Goal: Find specific page/section: Find specific page/section

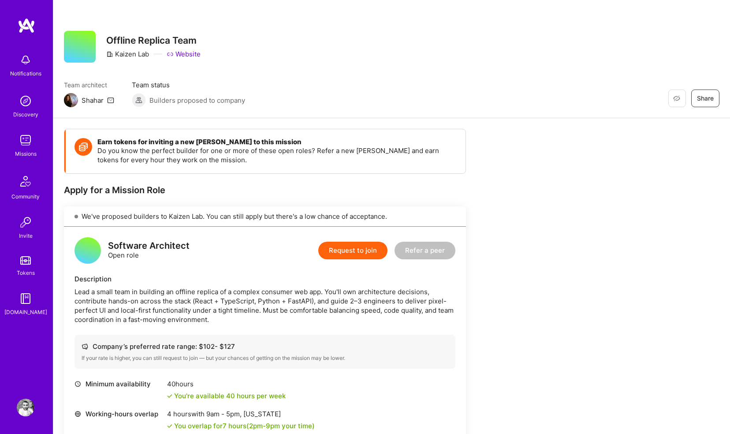
click at [113, 100] on icon at bounding box center [110, 100] width 7 height 7
click at [26, 61] on img at bounding box center [26, 60] width 18 height 18
click at [22, 96] on img at bounding box center [26, 101] width 18 height 18
